Goal: Information Seeking & Learning: Learn about a topic

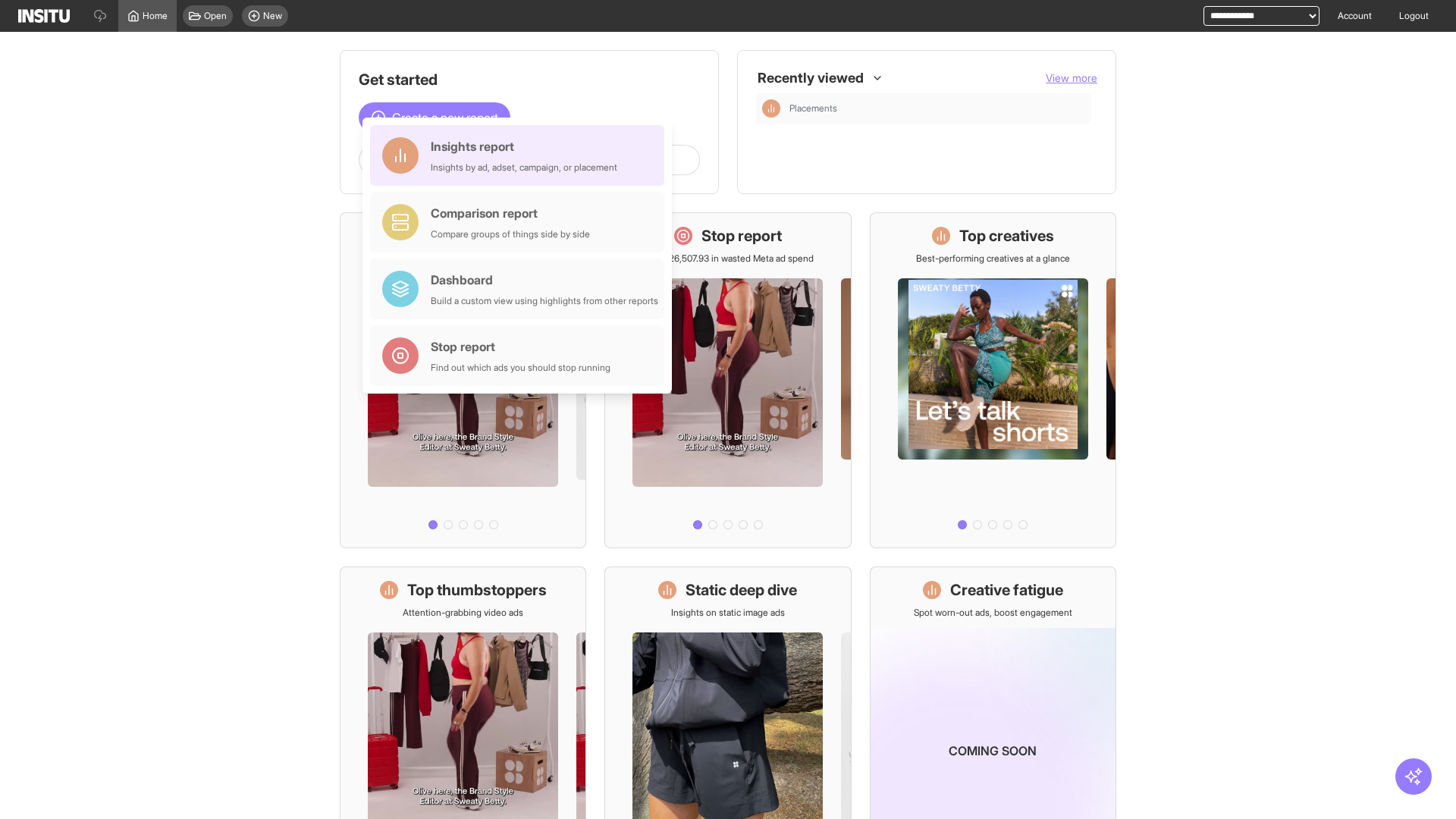
click at [521, 155] on div "Insights report Insights by ad, adset, campaign, or placement" at bounding box center [524, 155] width 187 height 36
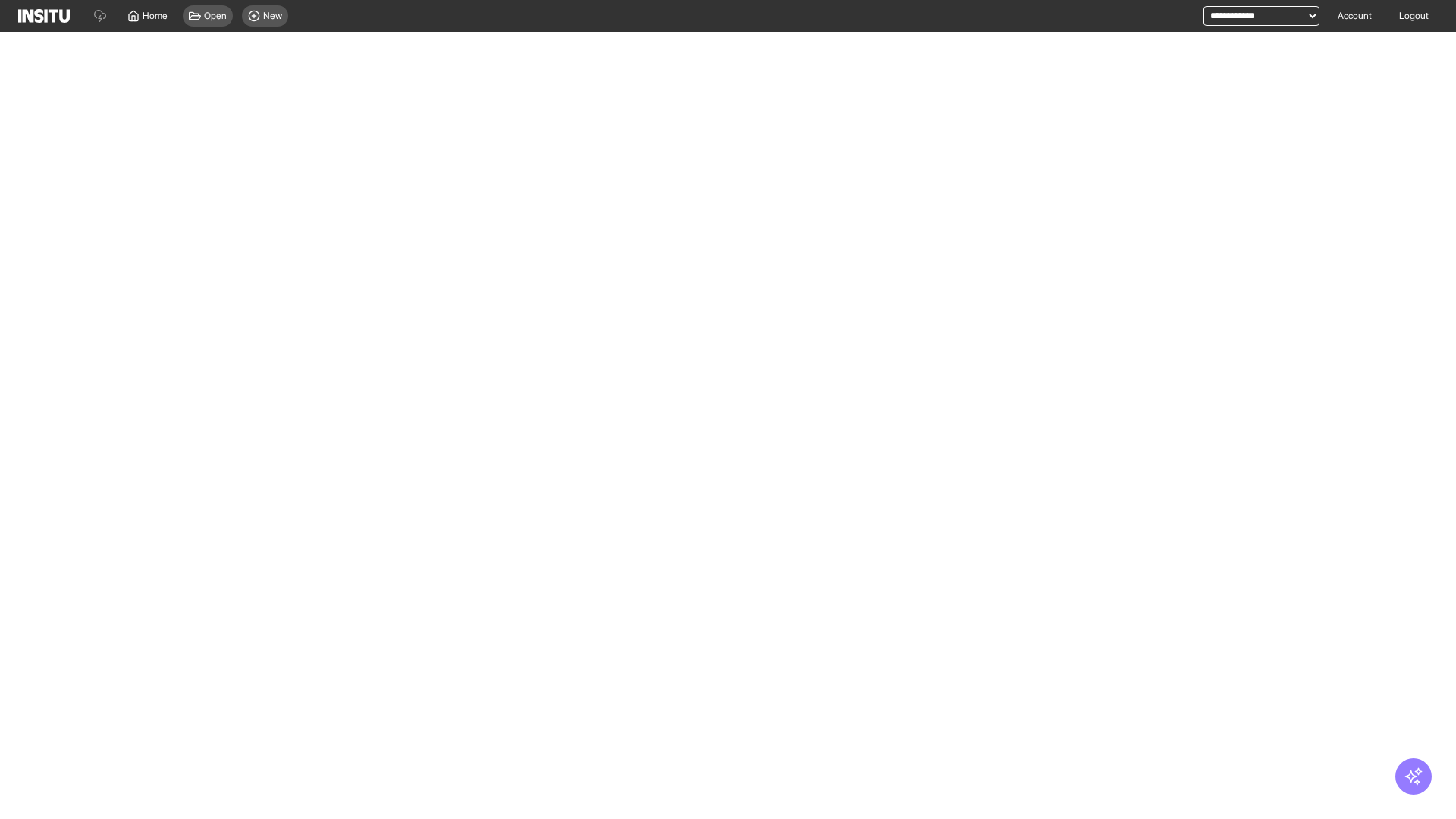
select select "**"
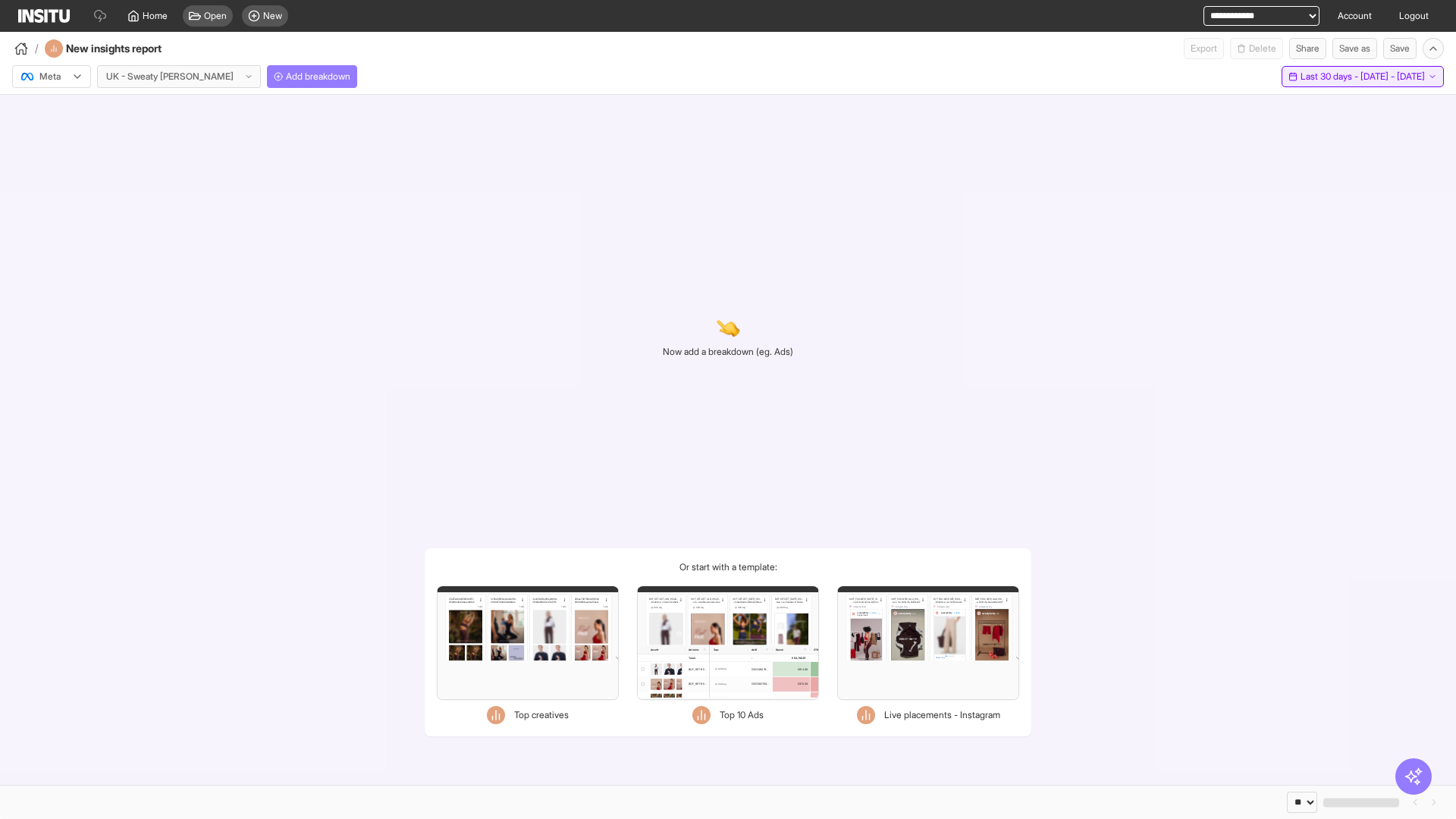
click at [1332, 77] on span "Last 30 days - [DATE] - [DATE]" at bounding box center [1363, 77] width 124 height 12
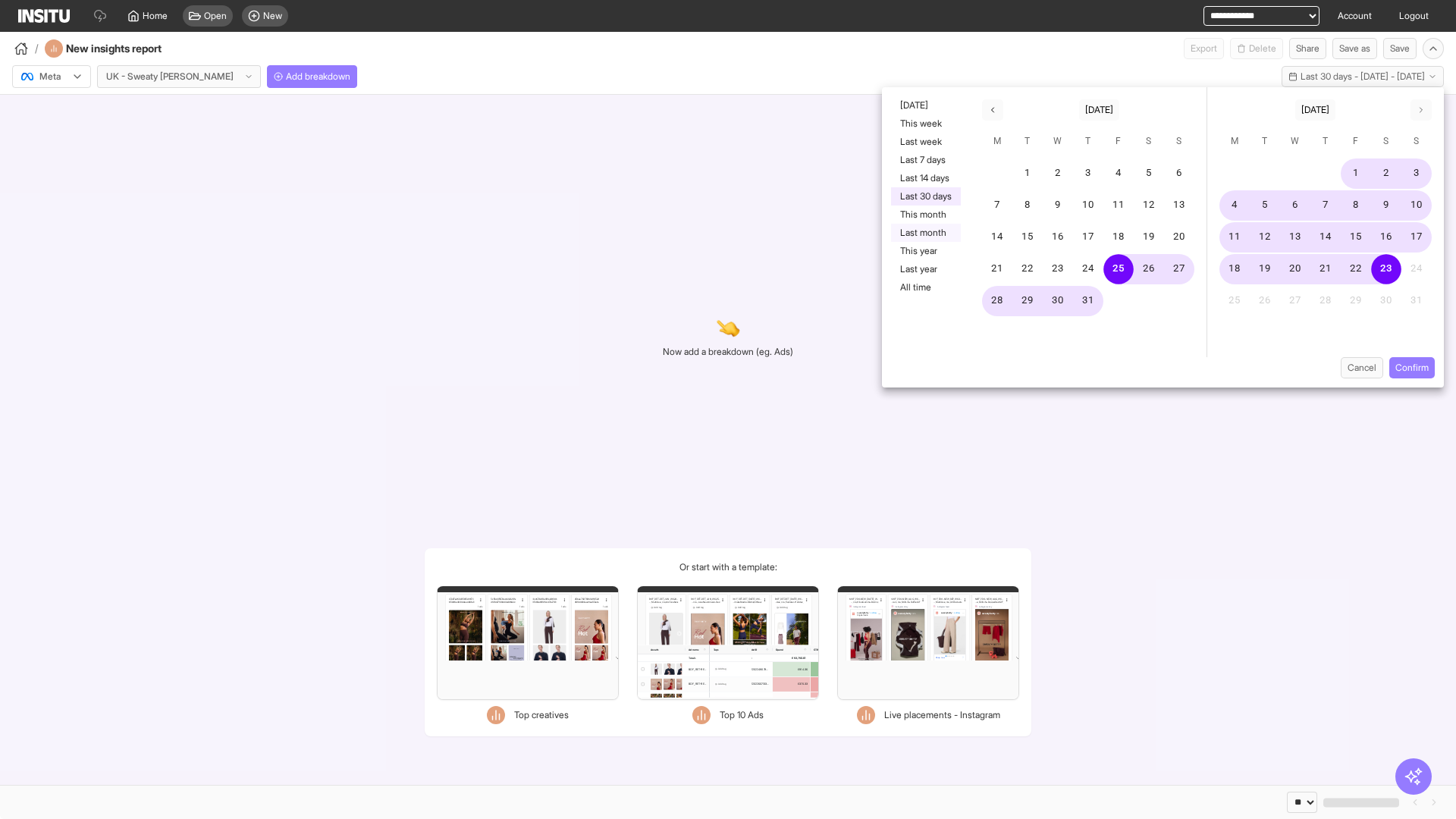
click at [924, 233] on button "Last month" at bounding box center [925, 233] width 70 height 19
